Goal: Transaction & Acquisition: Purchase product/service

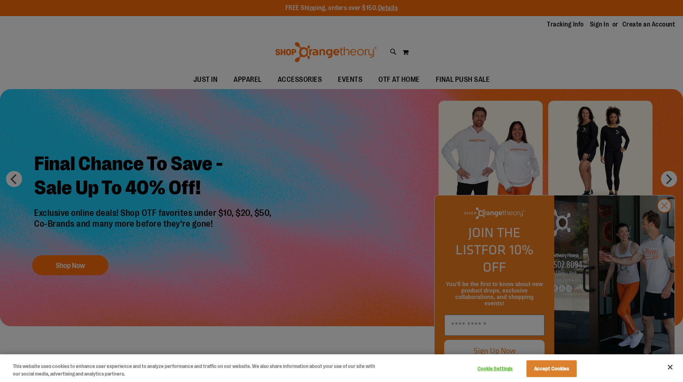
click at [243, 83] on div at bounding box center [341, 191] width 683 height 382
click at [248, 81] on div at bounding box center [341, 191] width 683 height 382
click at [662, 225] on div at bounding box center [341, 191] width 683 height 382
click at [665, 225] on div at bounding box center [341, 191] width 683 height 382
click at [671, 364] on button "Close" at bounding box center [670, 367] width 18 height 18
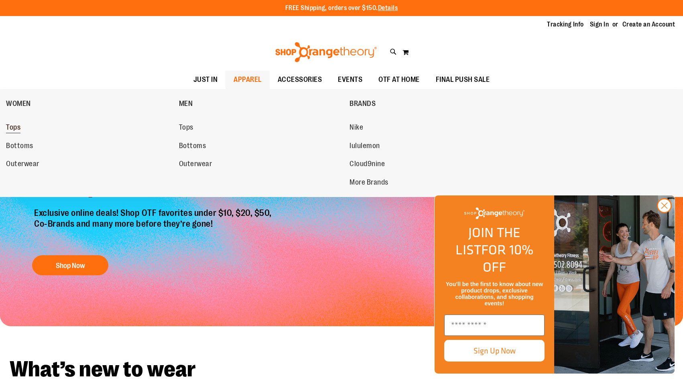
click at [15, 130] on span "Tops" at bounding box center [13, 128] width 14 height 10
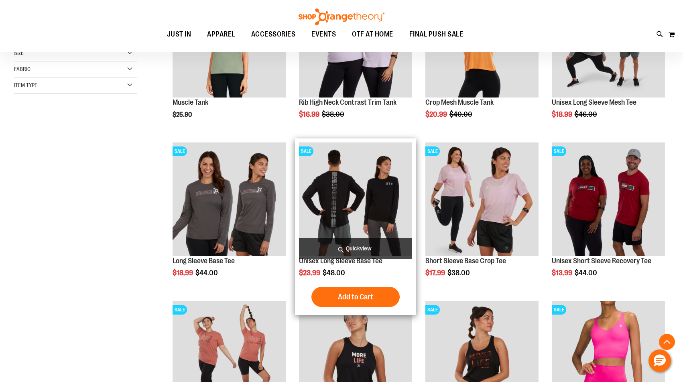
scroll to position [181, 0]
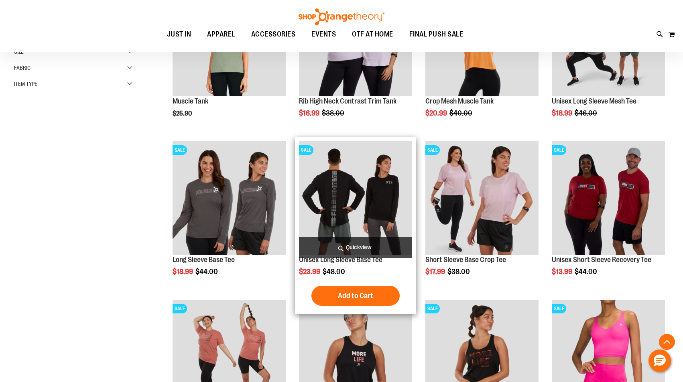
scroll to position [90, 0]
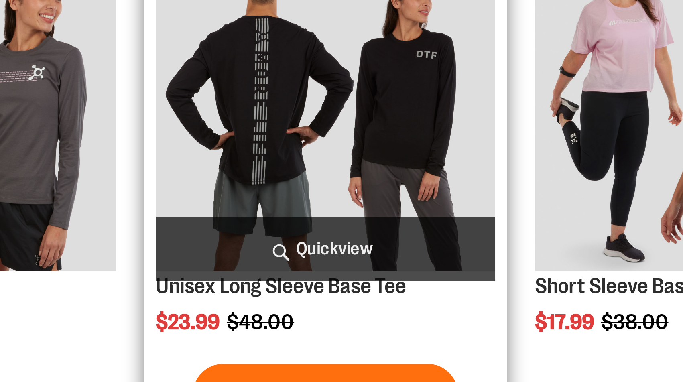
scroll to position [286, 0]
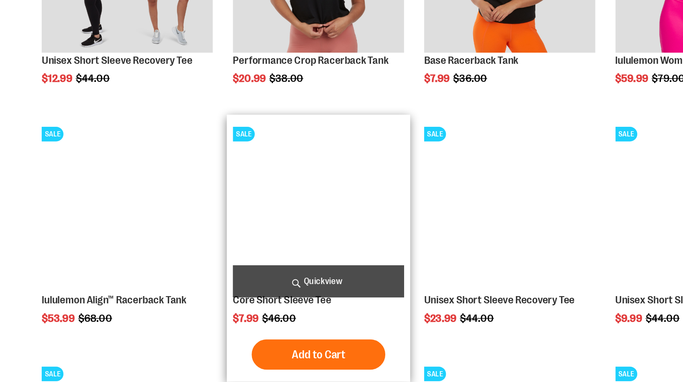
scroll to position [461, 0]
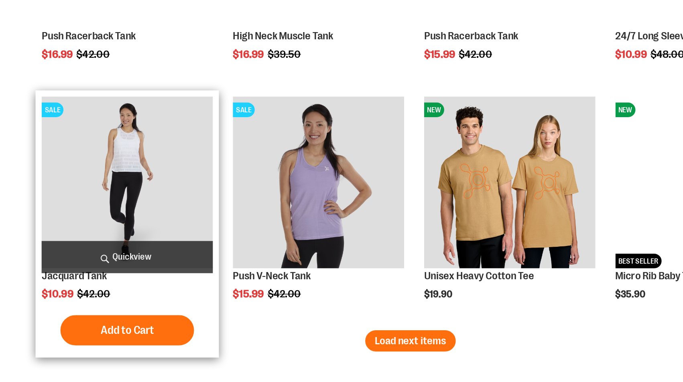
scroll to position [1424, 0]
